Goal: Complete application form

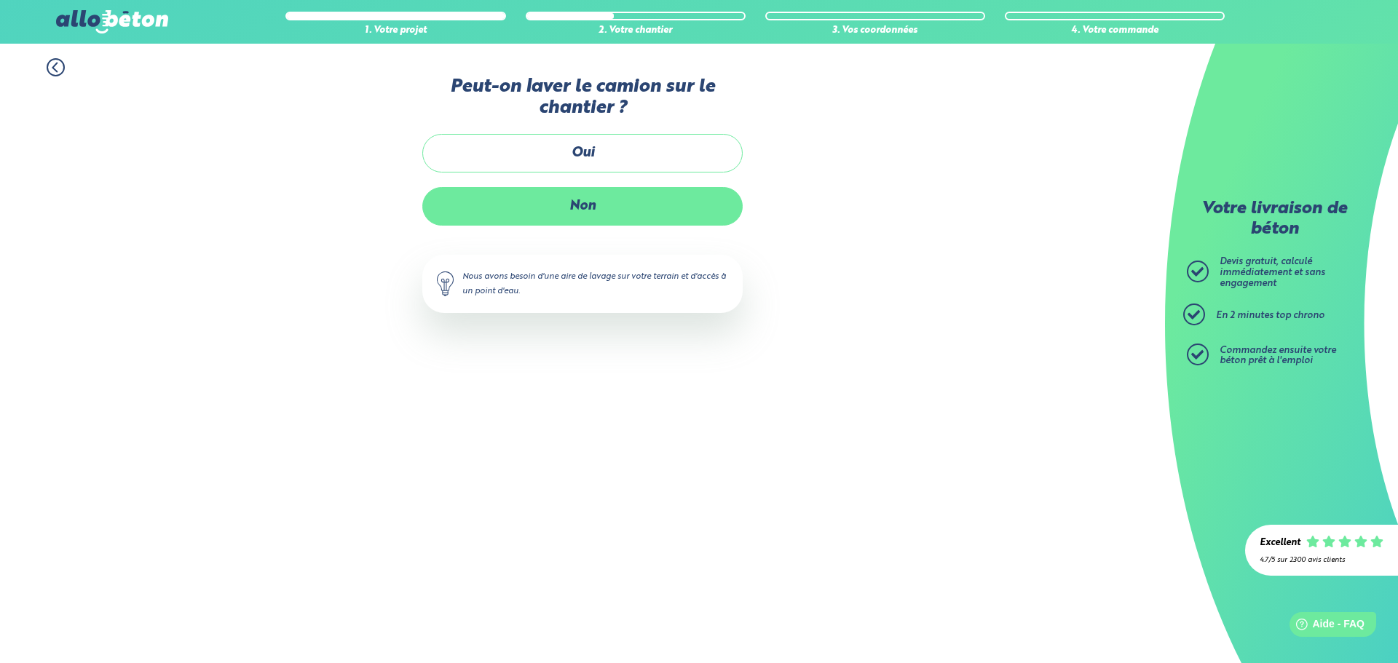
click at [548, 214] on label "Non" at bounding box center [582, 206] width 320 height 39
click at [0, 0] on input "Non" at bounding box center [0, 0] width 0 height 0
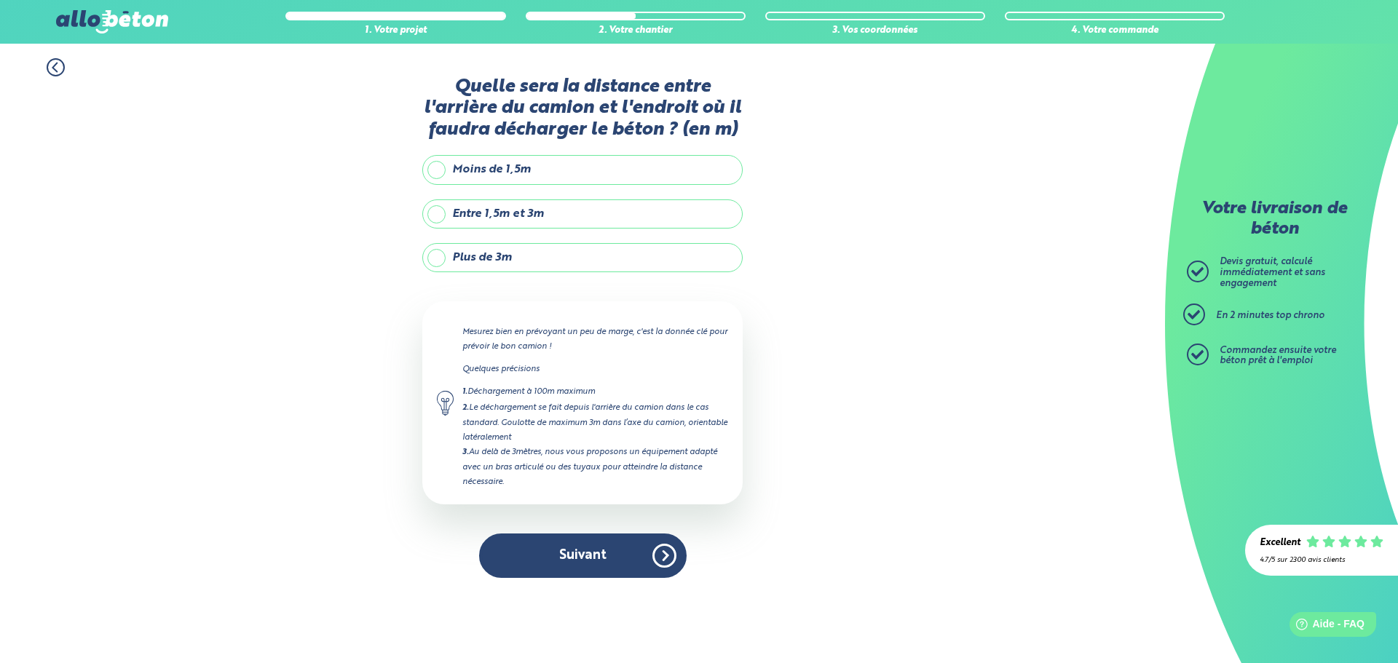
click at [548, 167] on label "Moins de 1,5m" at bounding box center [582, 169] width 320 height 29
click at [0, 0] on input "Moins de 1,5m" at bounding box center [0, 0] width 0 height 0
click at [549, 216] on label "Entre 1,5m et 3m" at bounding box center [582, 214] width 320 height 29
click at [0, 0] on input "Entre 1,5m et 3m" at bounding box center [0, 0] width 0 height 0
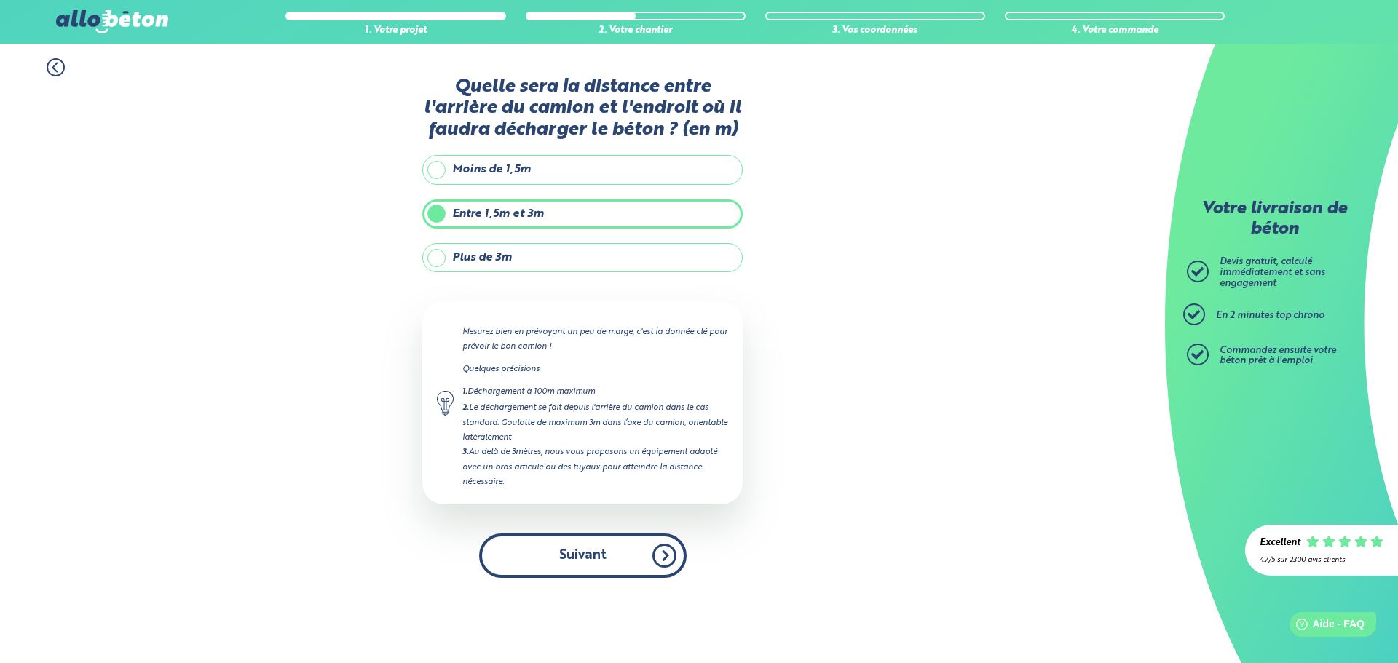
click at [663, 558] on button "Suivant" at bounding box center [583, 556] width 208 height 44
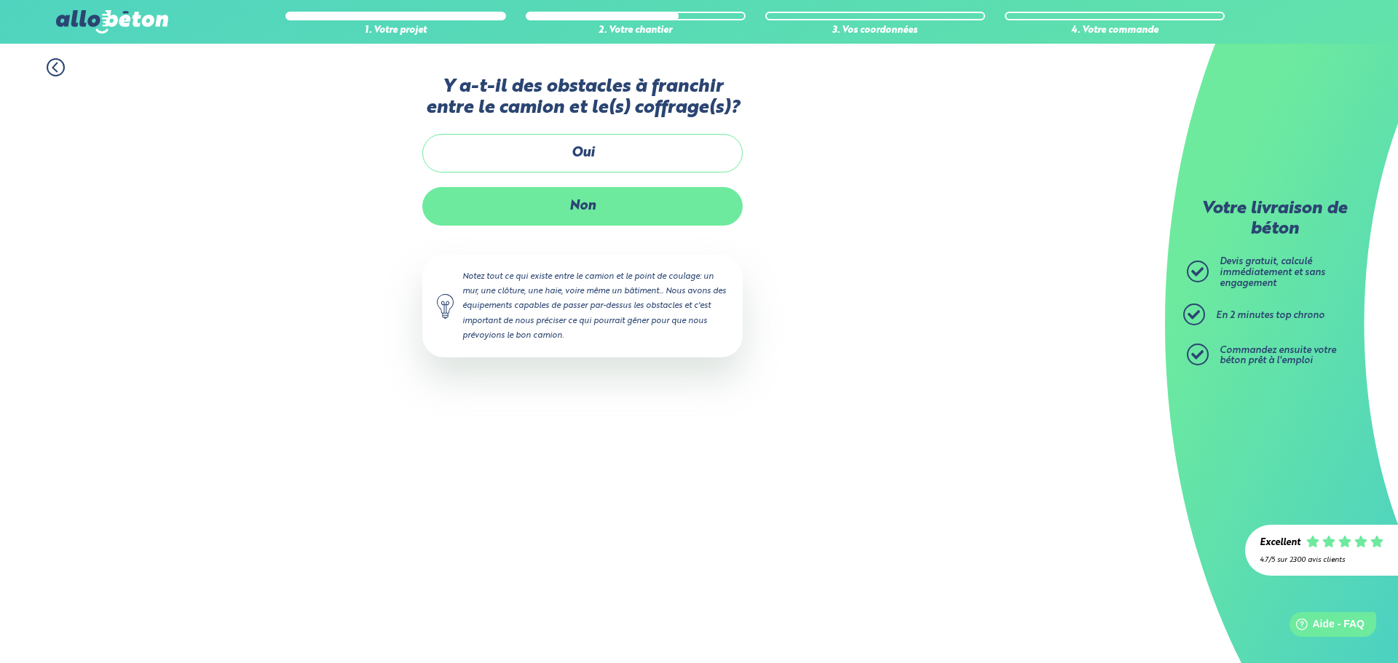
click at [561, 211] on label "Non" at bounding box center [582, 206] width 320 height 39
click at [0, 0] on input "Non" at bounding box center [0, 0] width 0 height 0
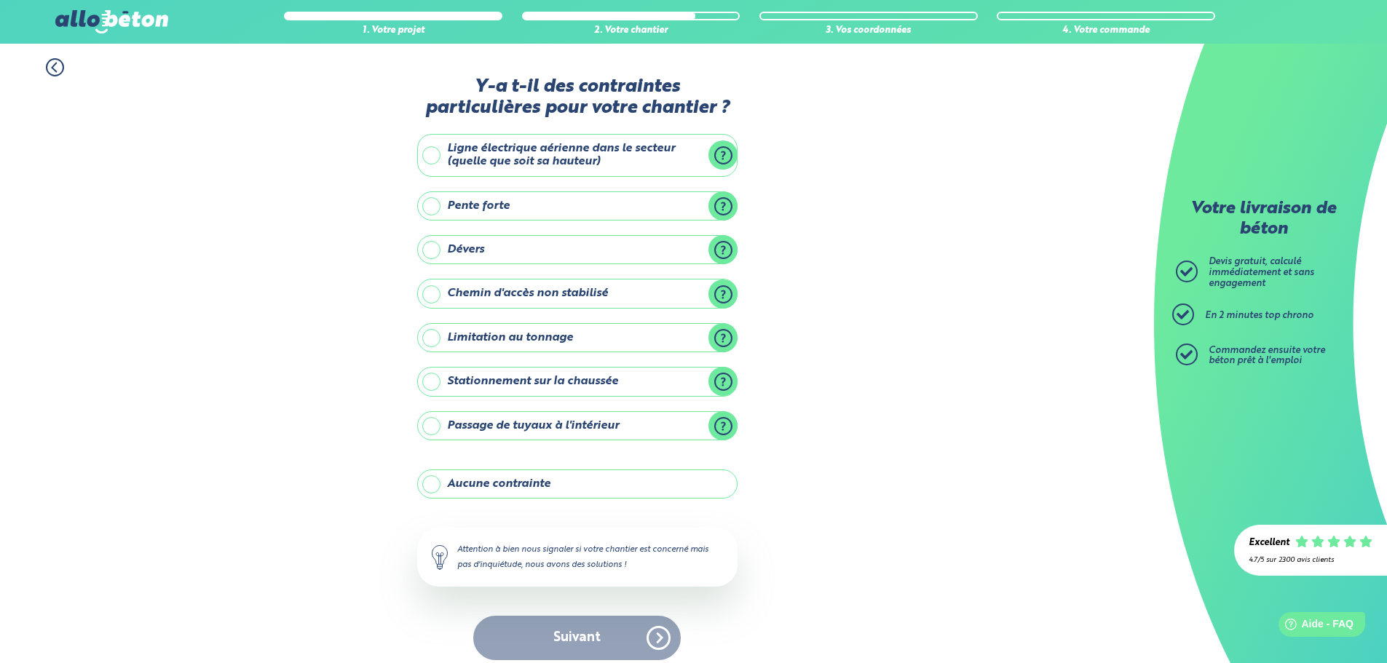
click at [645, 164] on label "Ligne électrique aérienne dans le secteur (quelle que soit sa hauteur)" at bounding box center [577, 155] width 320 height 43
click at [0, 0] on input "Ligne électrique aérienne dans le secteur (quelle que soit sa hauteur)" at bounding box center [0, 0] width 0 height 0
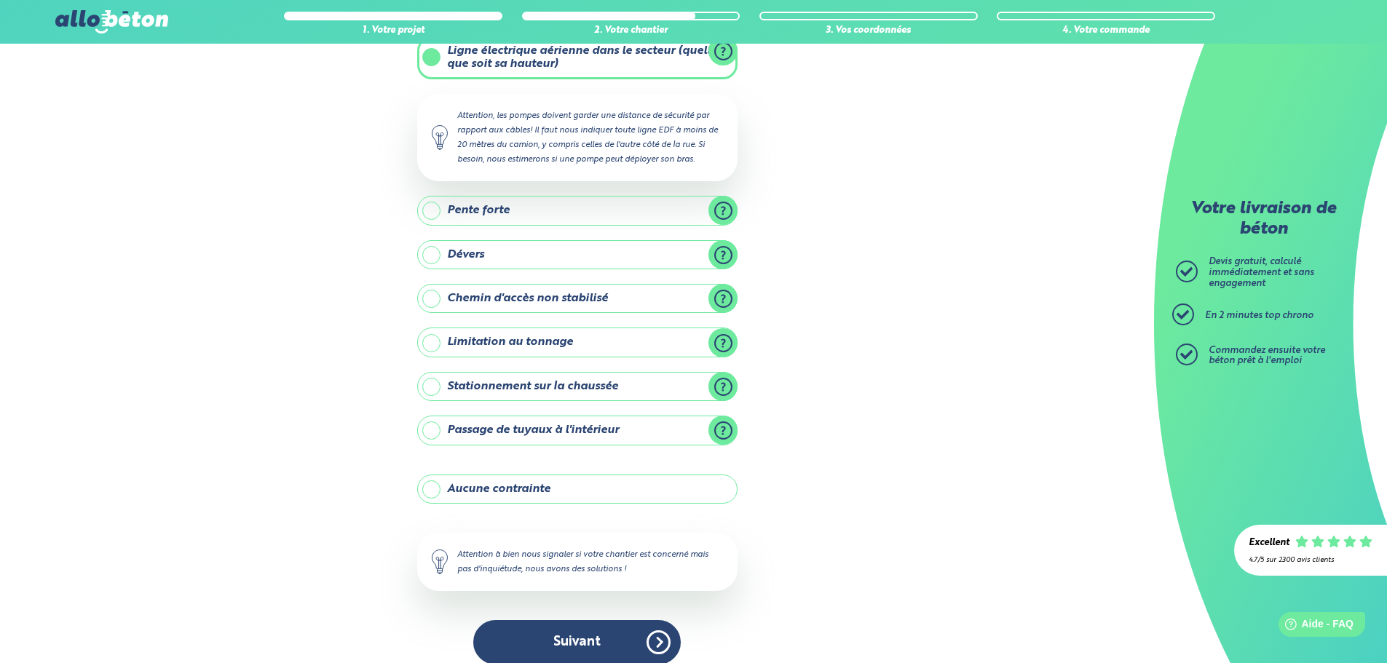
scroll to position [114, 0]
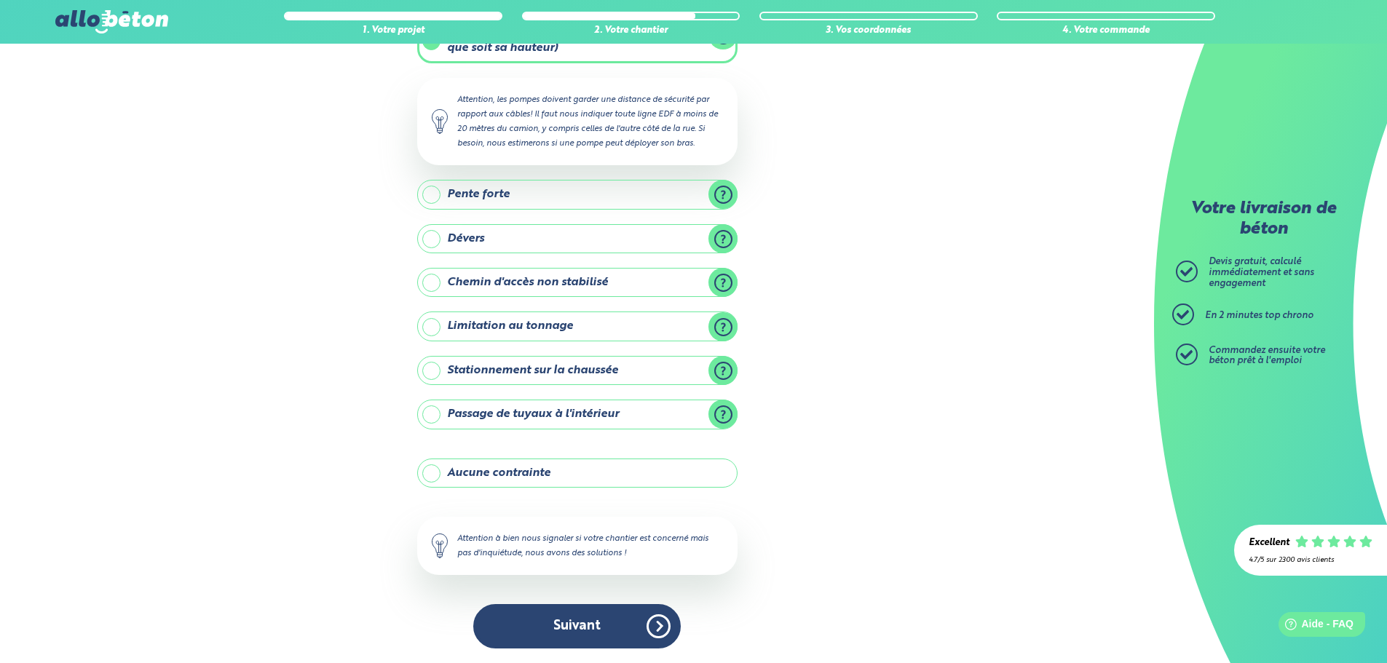
click at [727, 370] on label "Stationnement sur la chaussée" at bounding box center [577, 370] width 320 height 29
click at [0, 0] on input "Stationnement sur la chaussée" at bounding box center [0, 0] width 0 height 0
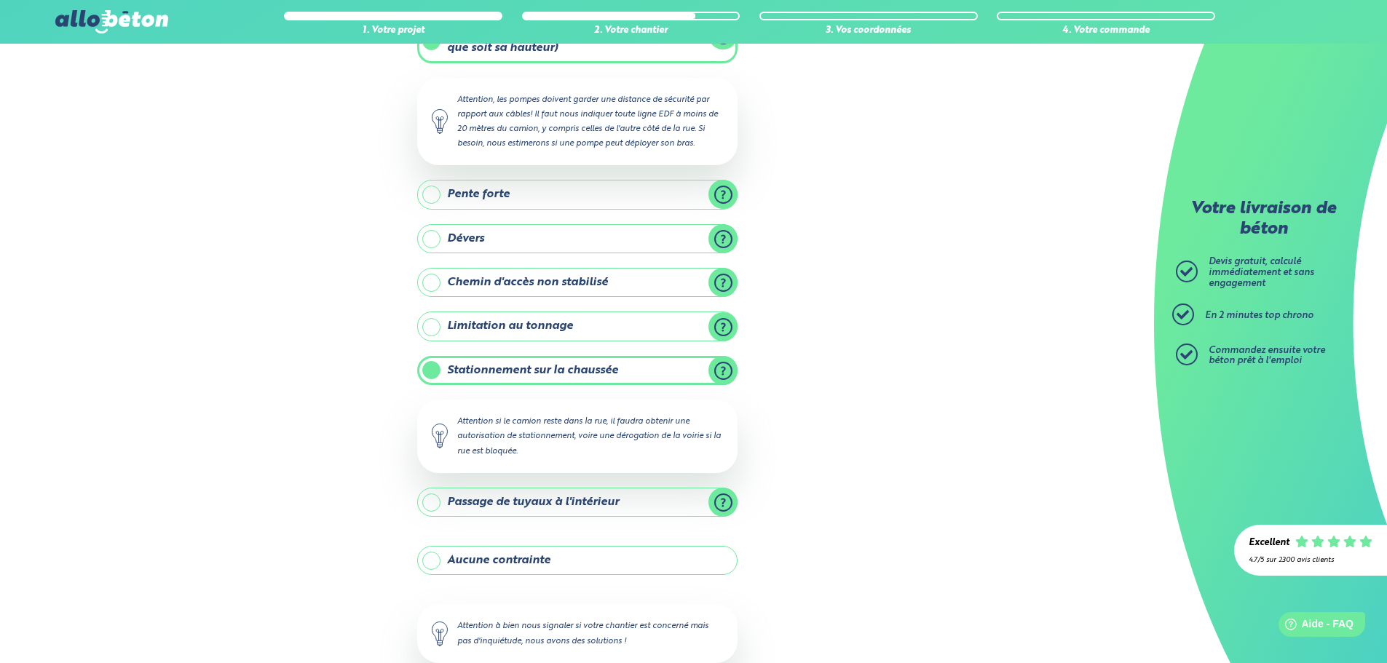
click at [727, 370] on label "Stationnement sur la chaussée" at bounding box center [577, 370] width 320 height 29
click at [0, 0] on input "Stationnement sur la chaussée" at bounding box center [0, 0] width 0 height 0
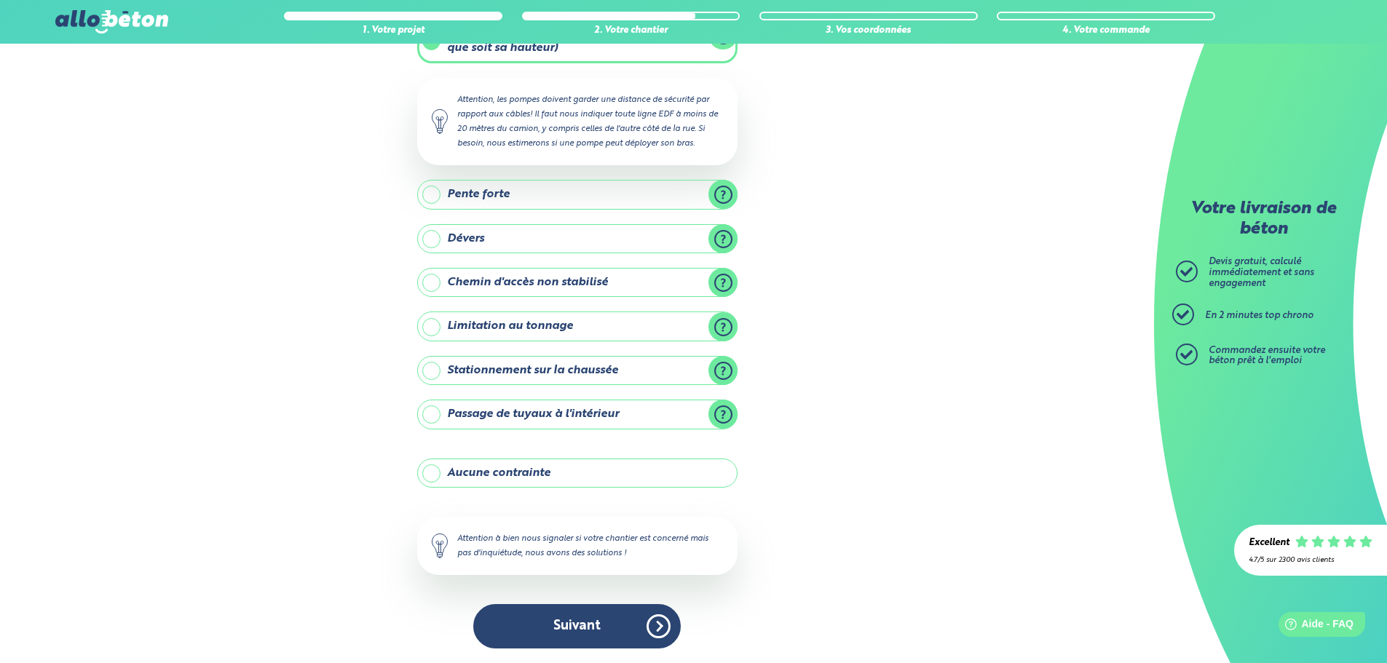
click at [506, 379] on label "Stationnement sur la chaussée" at bounding box center [577, 370] width 320 height 29
click at [0, 0] on input "Stationnement sur la chaussée" at bounding box center [0, 0] width 0 height 0
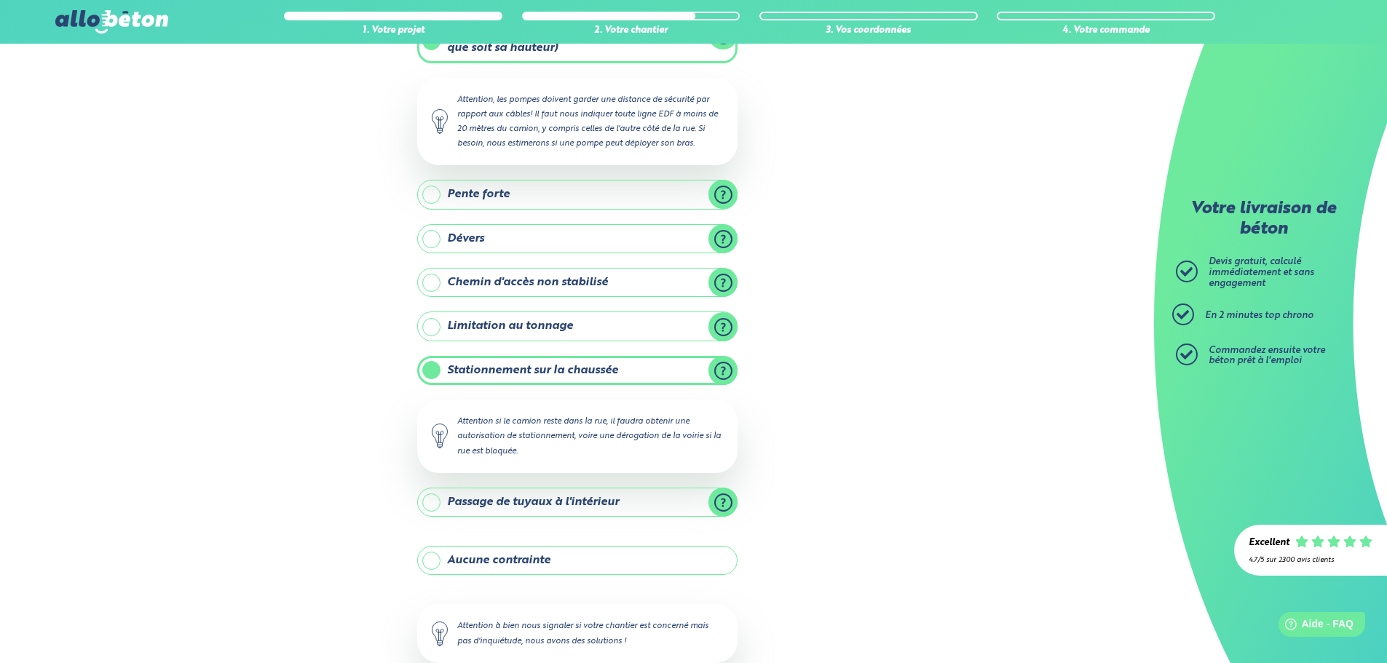
click at [506, 379] on label "Stationnement sur la chaussée" at bounding box center [577, 370] width 320 height 29
click at [0, 0] on input "Stationnement sur la chaussée" at bounding box center [0, 0] width 0 height 0
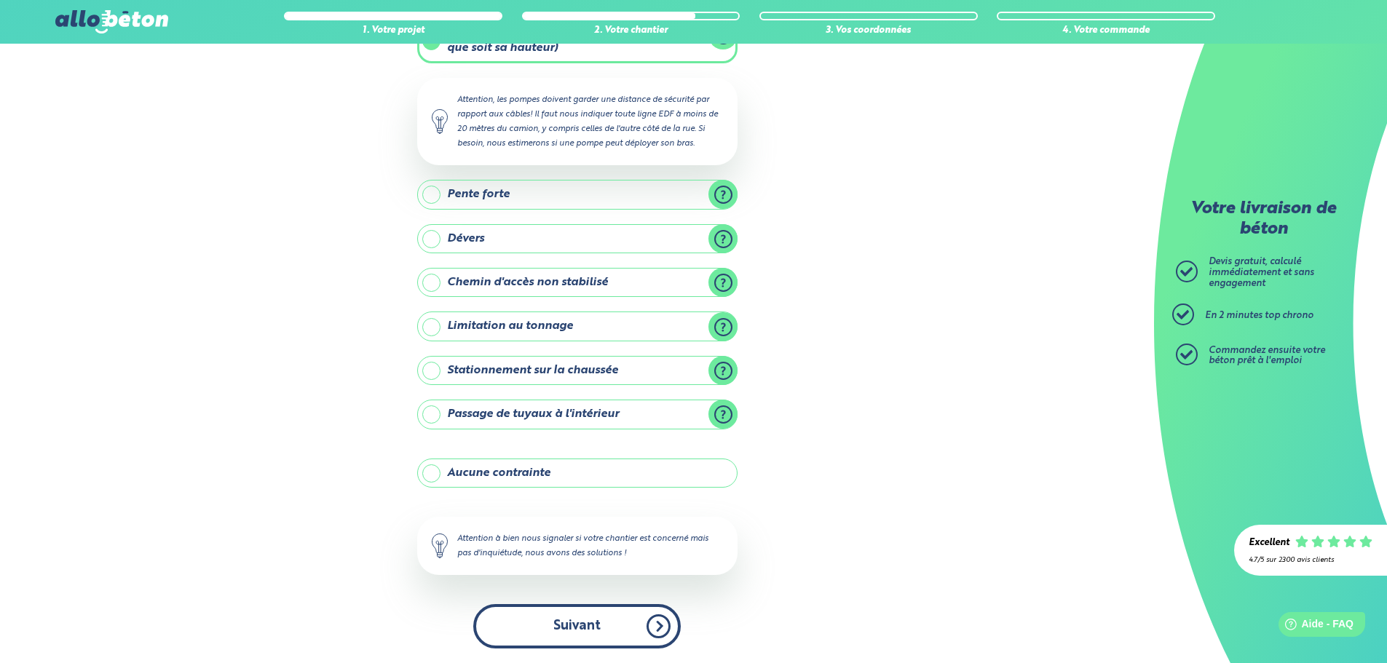
click at [614, 615] on button "Suivant" at bounding box center [577, 626] width 208 height 44
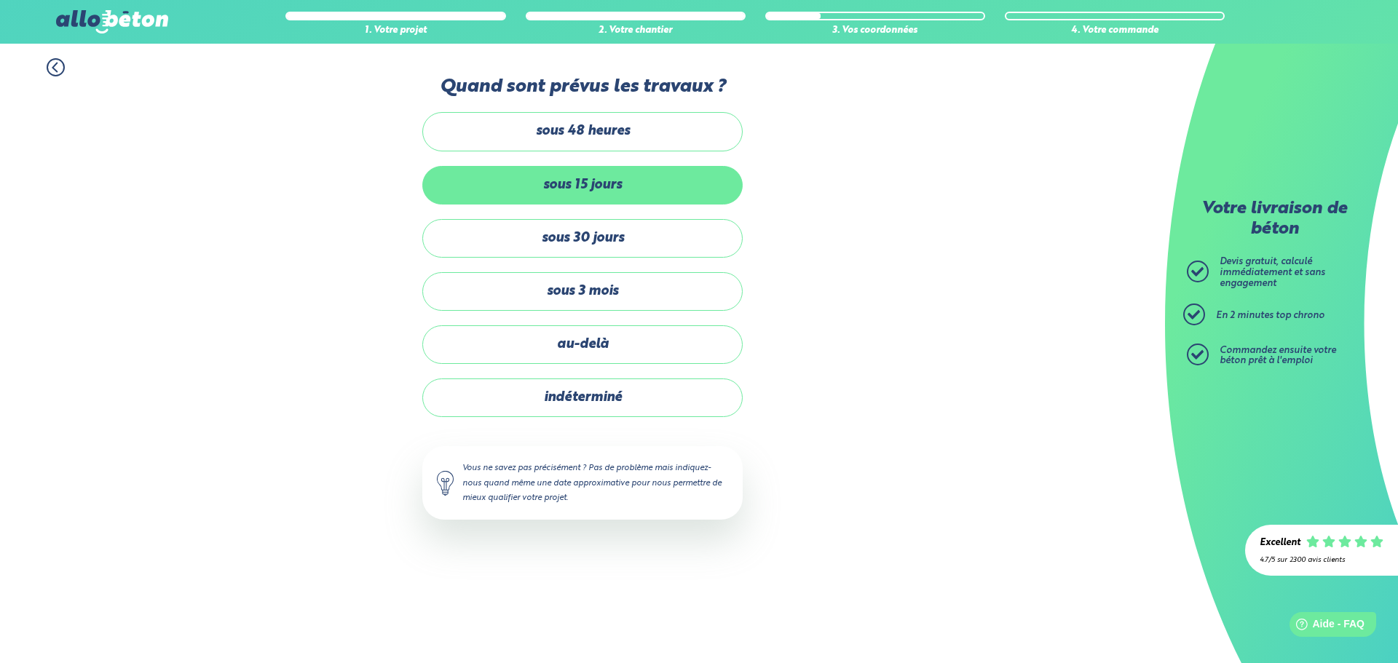
click at [521, 197] on label "sous 15 jours" at bounding box center [582, 185] width 320 height 39
click at [0, 0] on input "sous 15 jours" at bounding box center [0, 0] width 0 height 0
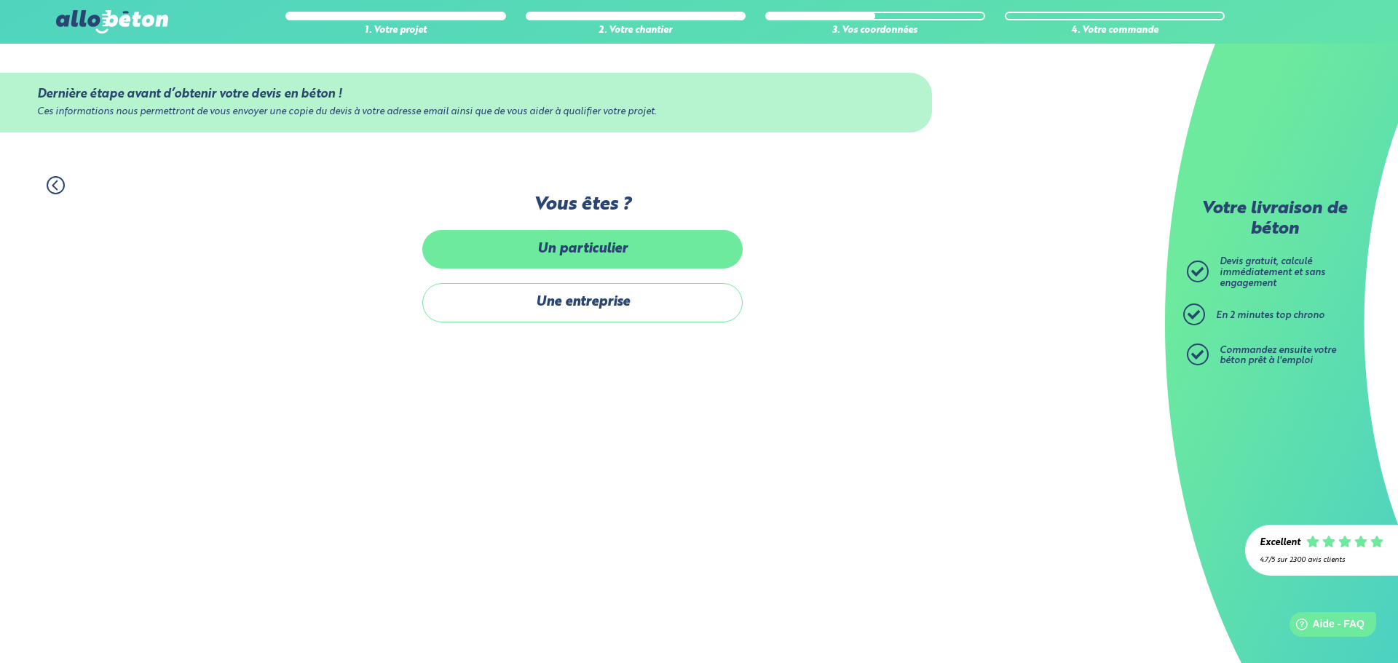
click at [549, 253] on label "Un particulier" at bounding box center [582, 249] width 320 height 39
click at [0, 0] on input "Un particulier" at bounding box center [0, 0] width 0 height 0
